Goal: Task Accomplishment & Management: Manage account settings

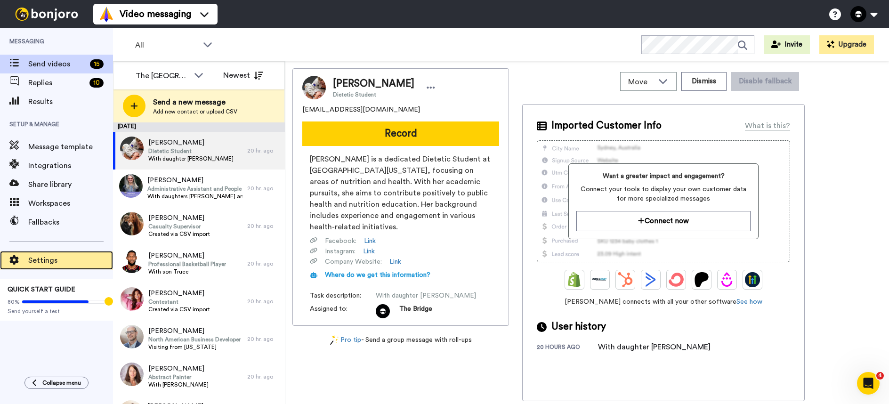
click at [43, 255] on span "Settings" at bounding box center [70, 260] width 85 height 11
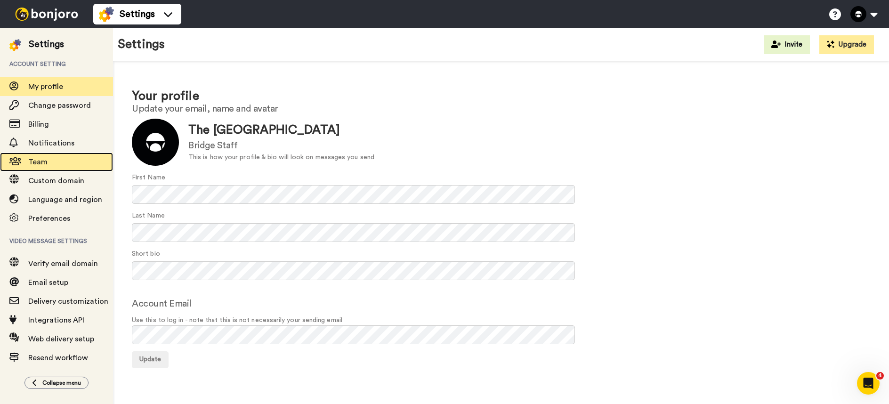
click at [39, 162] on span "Team" at bounding box center [37, 162] width 19 height 8
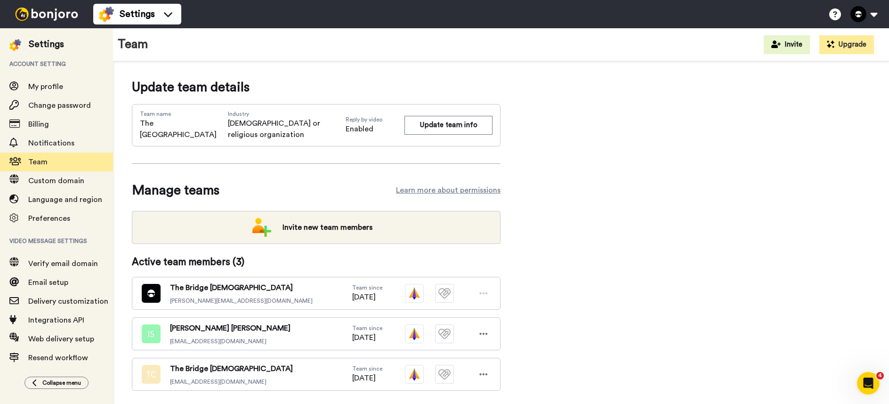
scroll to position [21, 0]
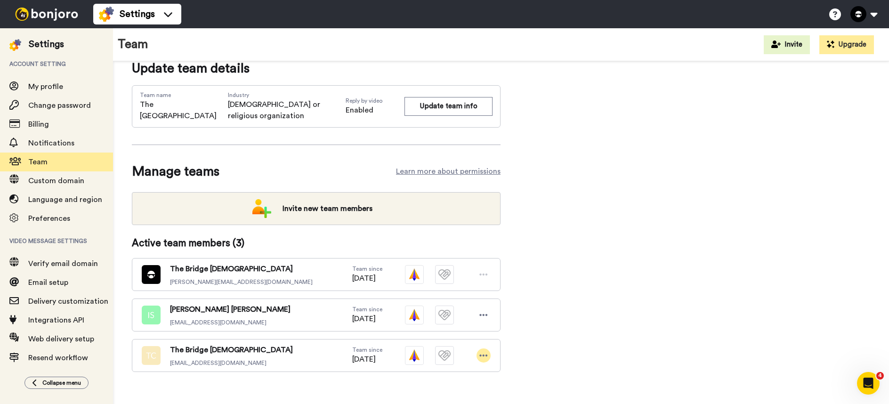
click at [484, 351] on icon at bounding box center [483, 355] width 8 height 9
click at [427, 376] on li "Delete user" at bounding box center [442, 376] width 95 height 15
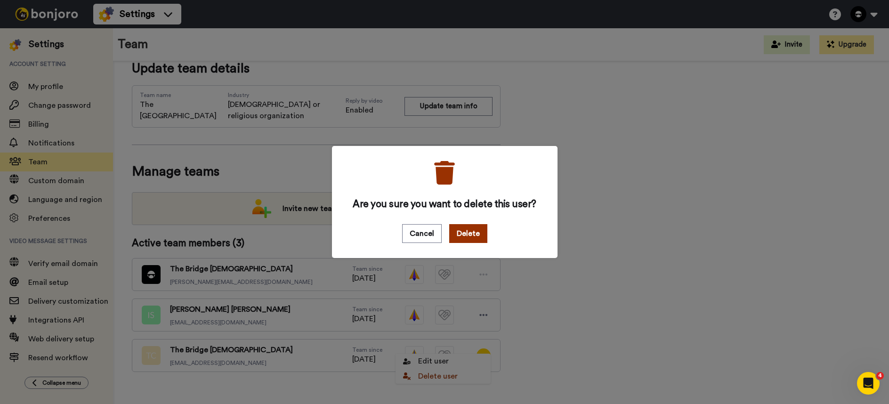
click at [462, 239] on button "Delete" at bounding box center [468, 233] width 38 height 19
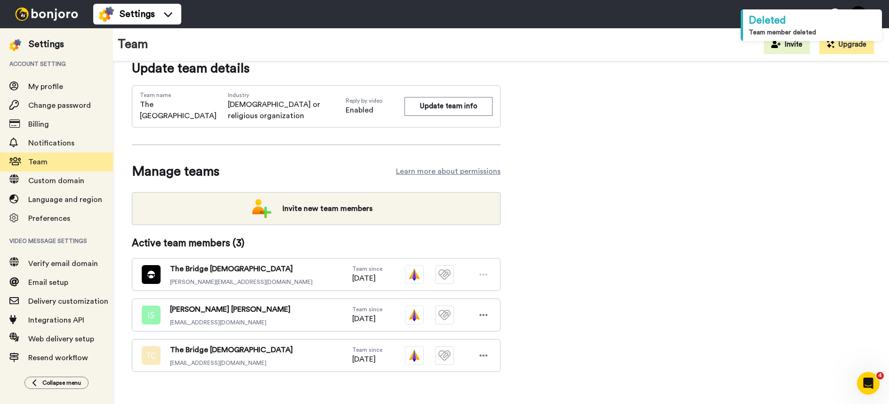
scroll to position [0, 0]
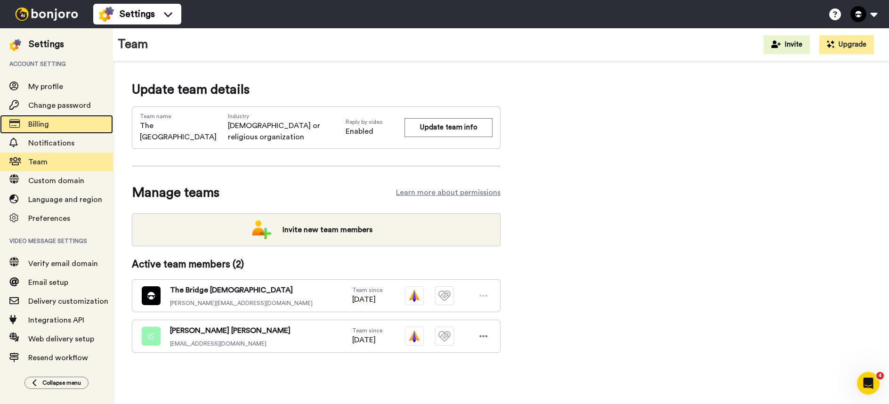
click at [59, 128] on span "Billing" at bounding box center [70, 124] width 85 height 11
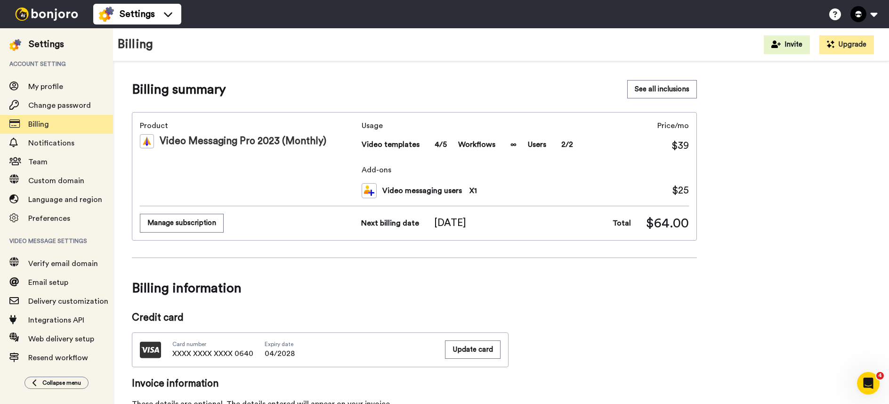
click at [360, 85] on div "Billing summary See all inclusions" at bounding box center [414, 89] width 565 height 19
